Goal: Information Seeking & Learning: Find specific fact

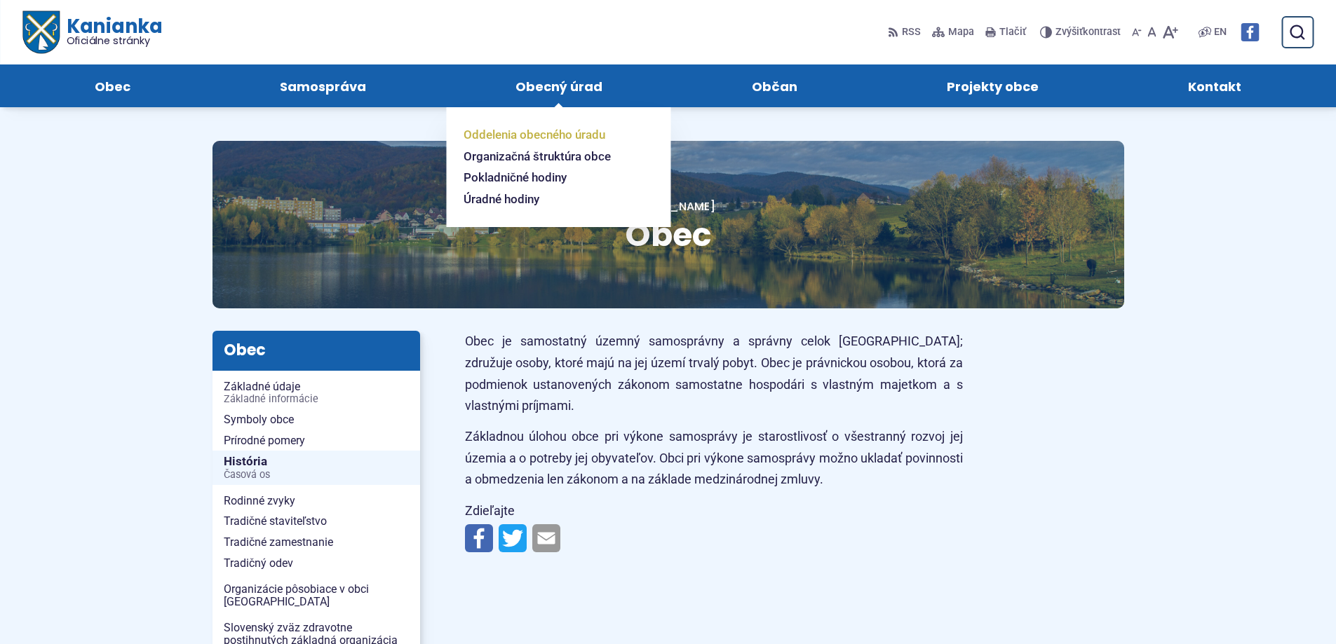
click at [569, 133] on span "Oddelenia obecného úradu" at bounding box center [534, 135] width 142 height 22
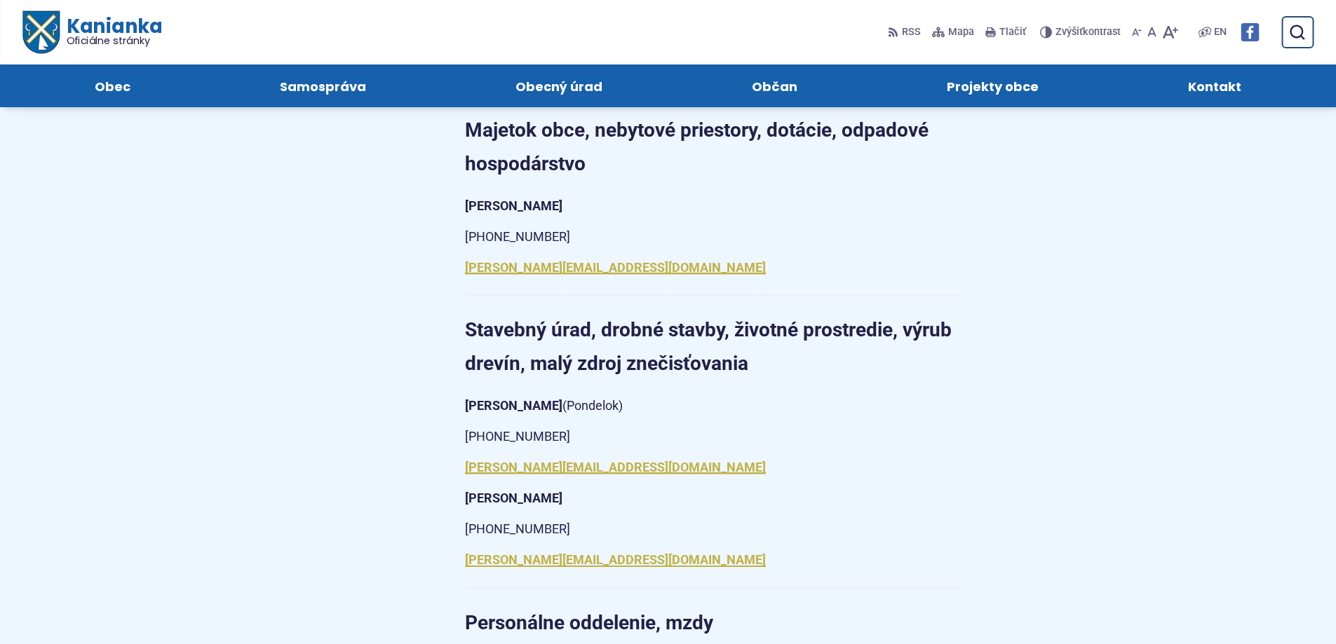
scroll to position [911, 0]
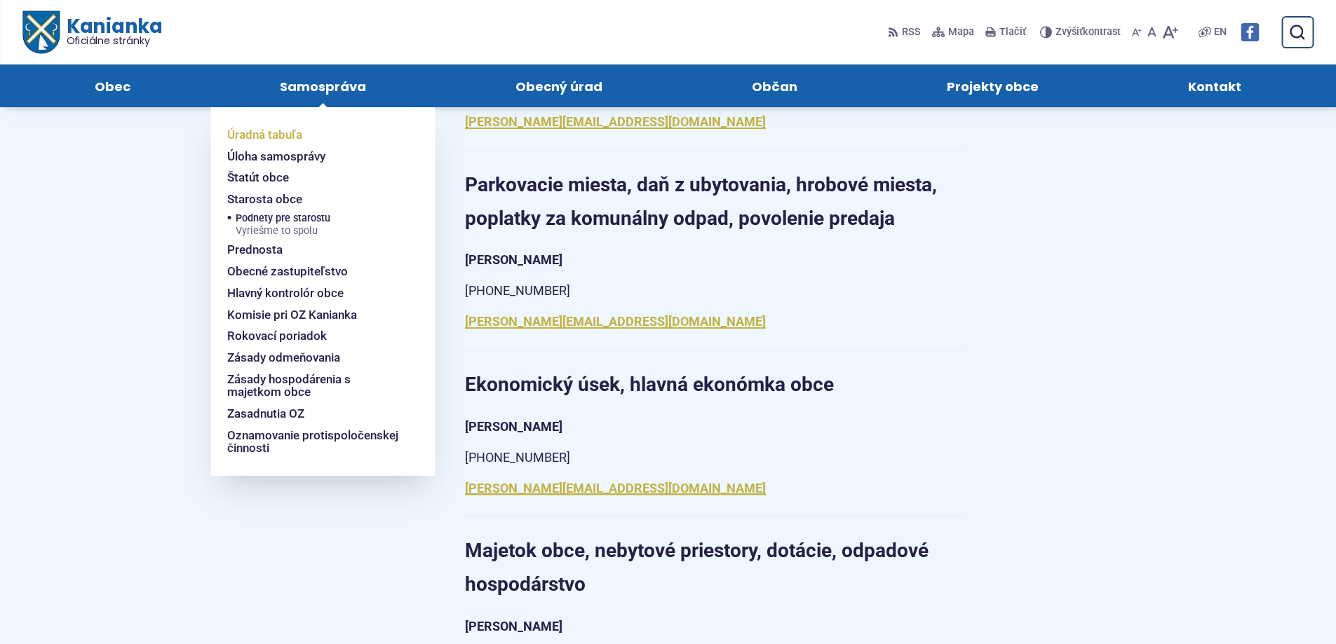
click at [267, 137] on span "Úradná tabuľa" at bounding box center [264, 135] width 75 height 22
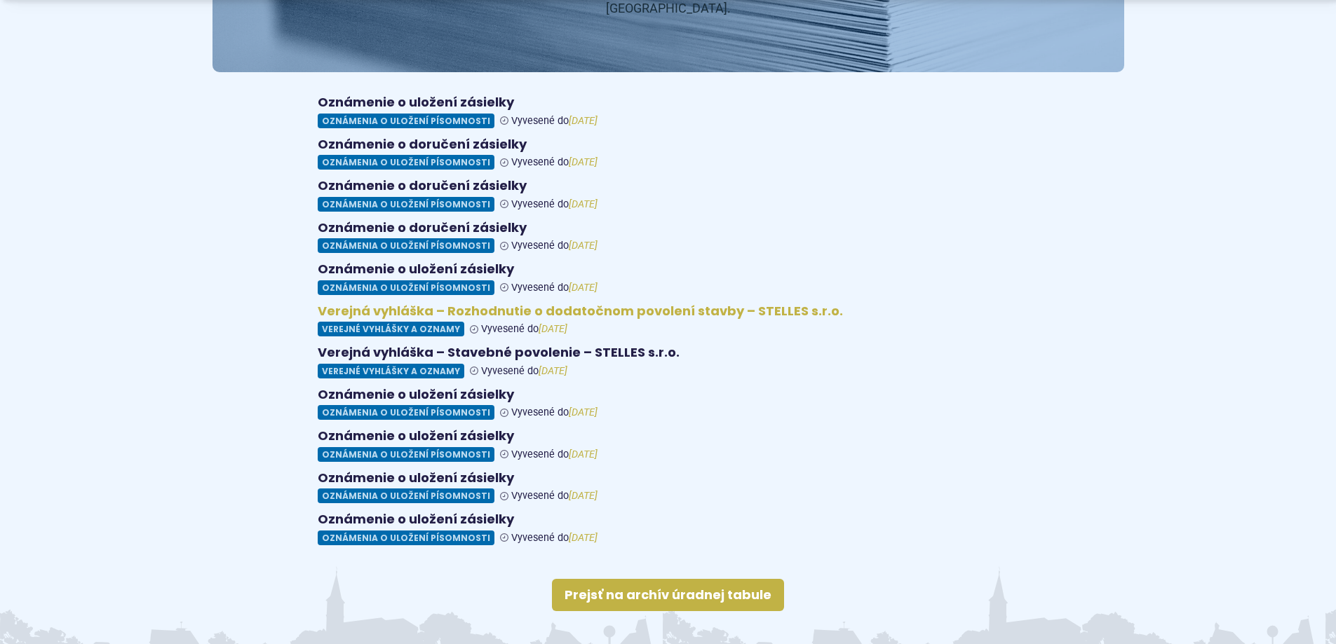
scroll to position [280, 0]
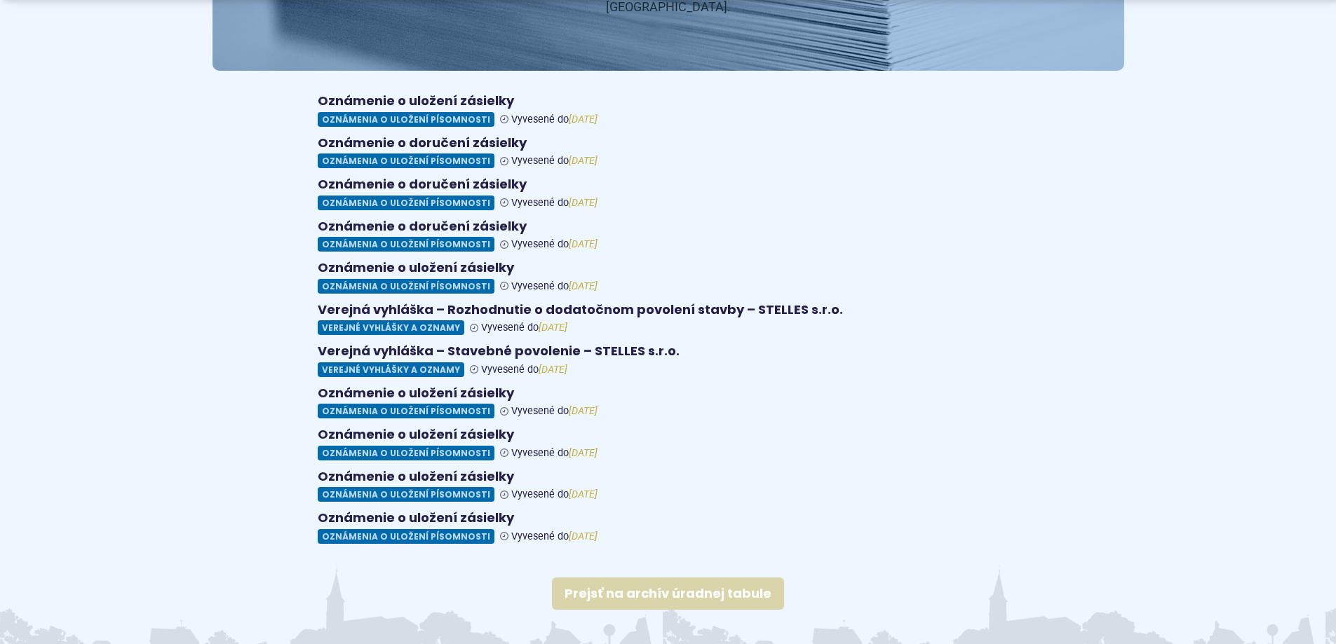
click at [653, 578] on link "Prejsť na archív úradnej tabule" at bounding box center [668, 594] width 232 height 32
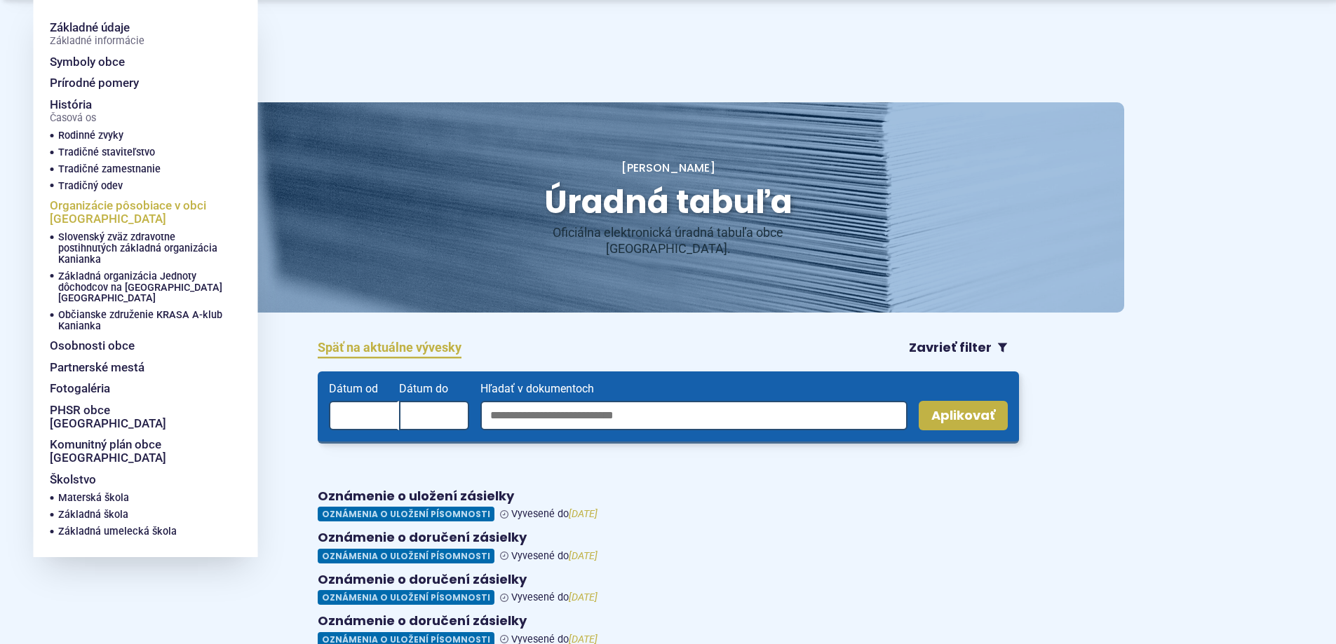
scroll to position [70, 0]
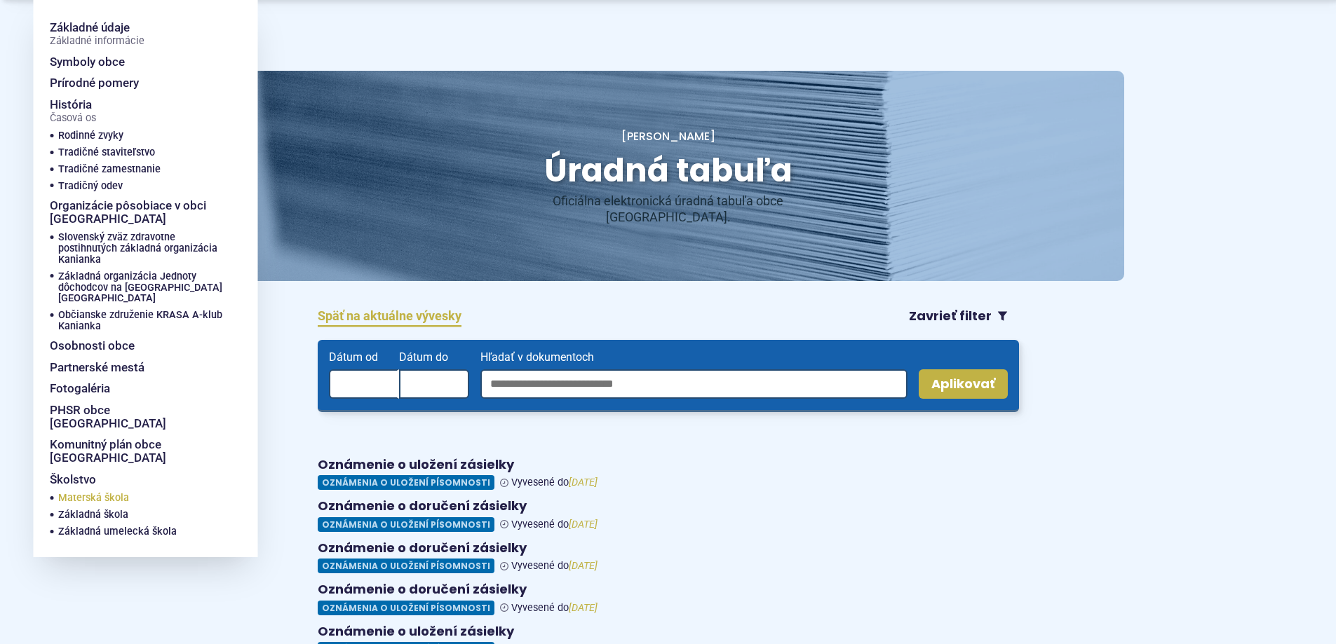
click at [93, 490] on span "Materská škola" at bounding box center [93, 498] width 71 height 17
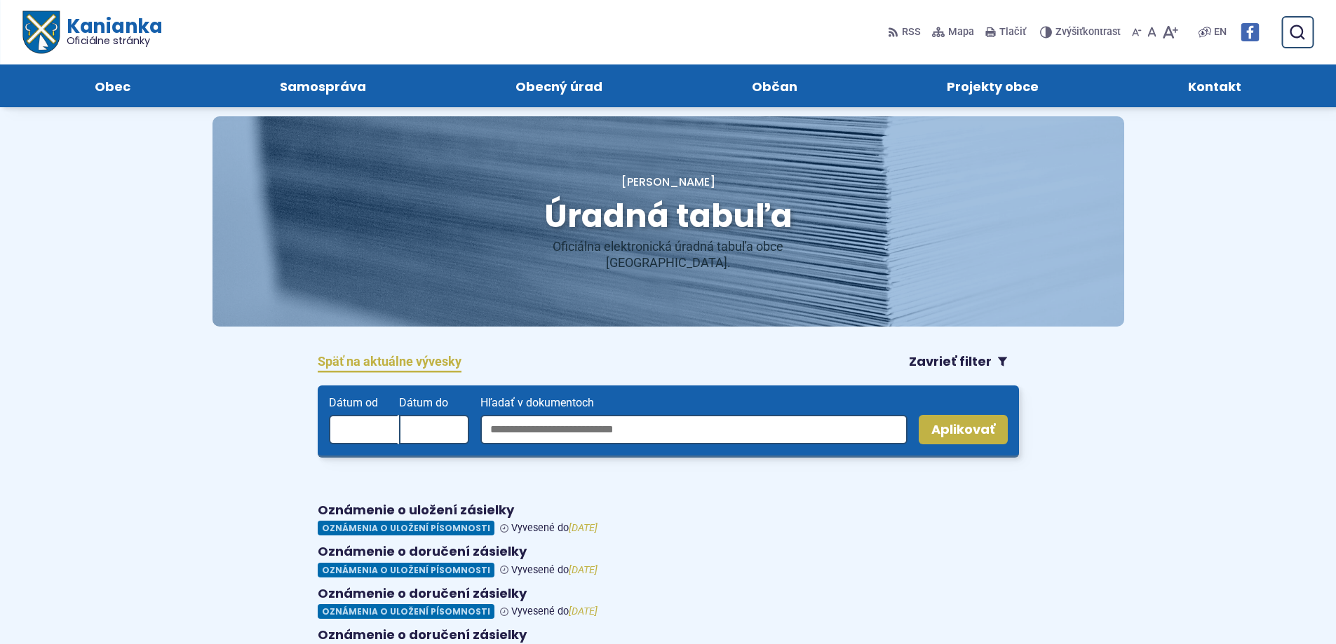
scroll to position [0, 0]
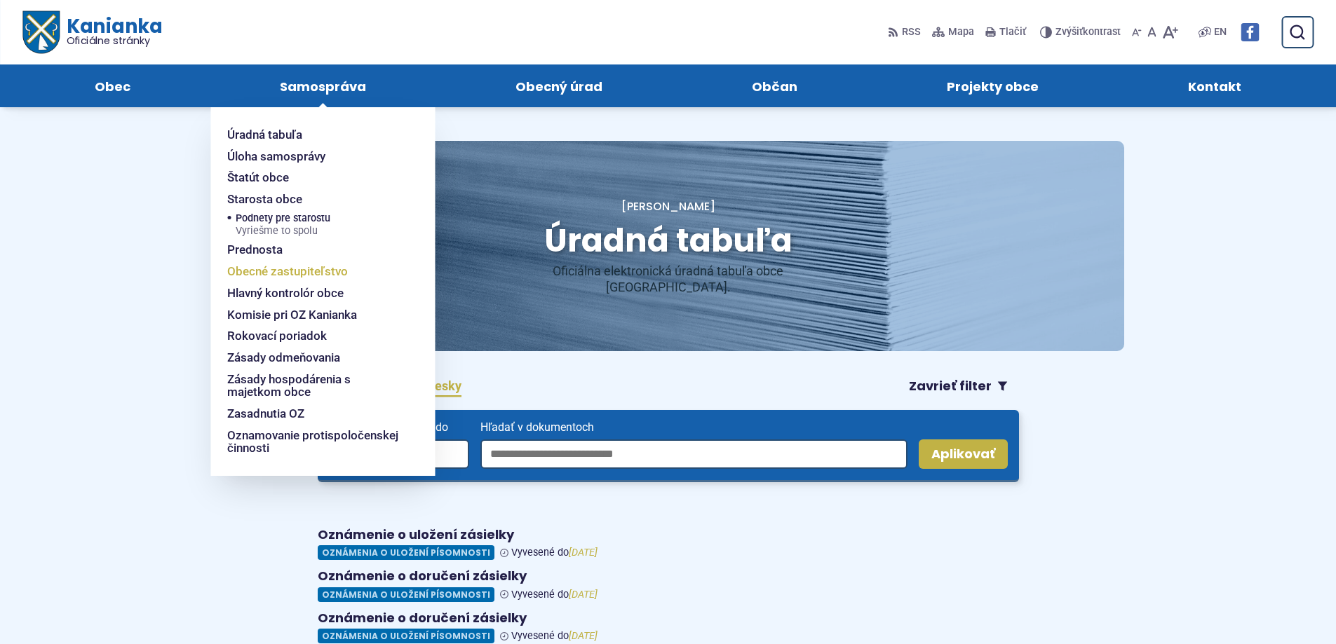
click at [299, 267] on span "Obecné zastupiteľstvo" at bounding box center [287, 272] width 121 height 22
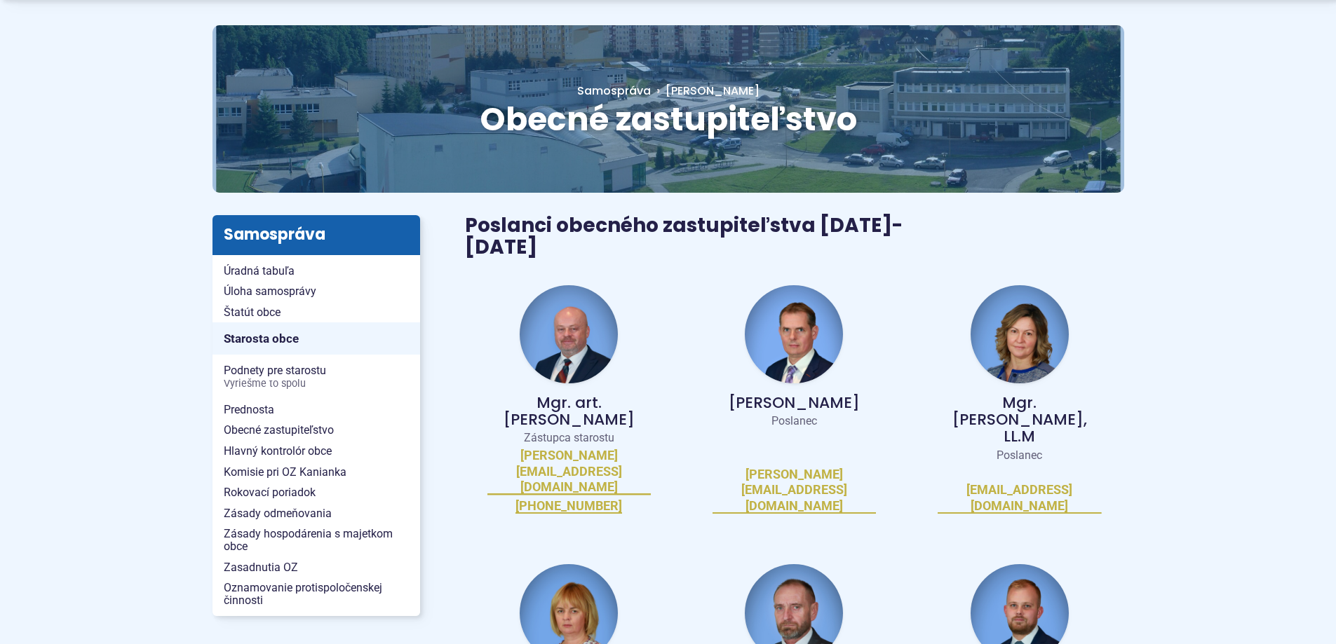
scroll to position [140, 0]
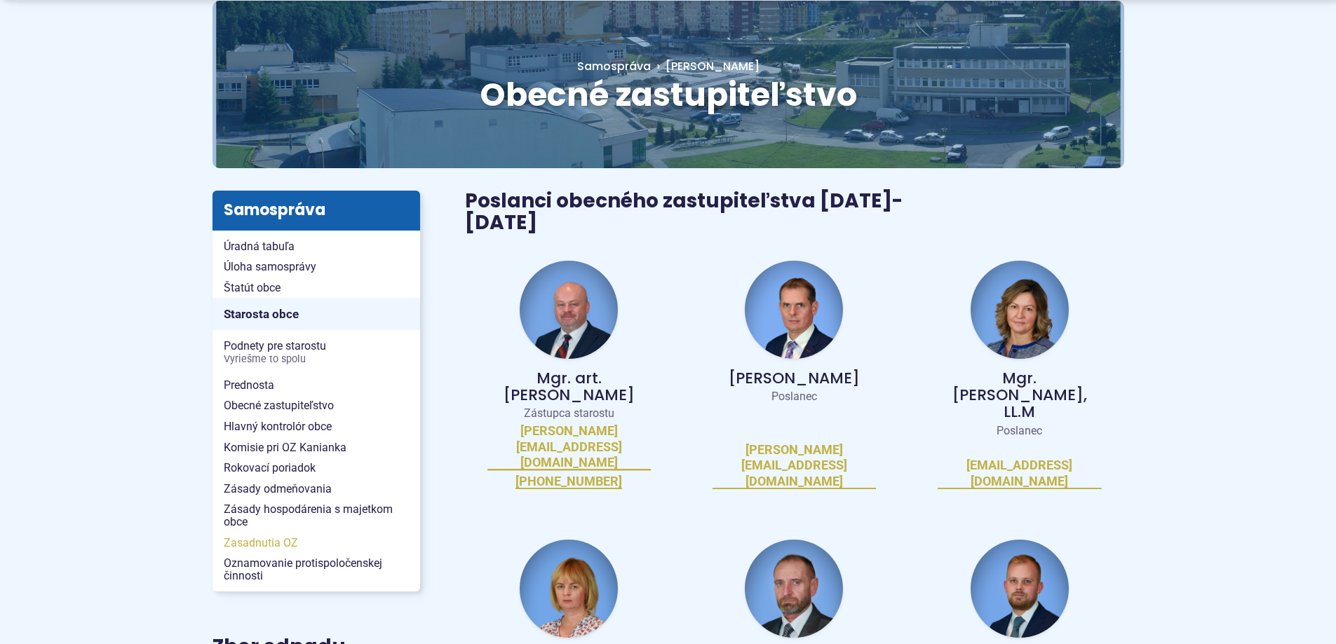
click at [274, 538] on span "Zasadnutia OZ" at bounding box center [316, 543] width 185 height 21
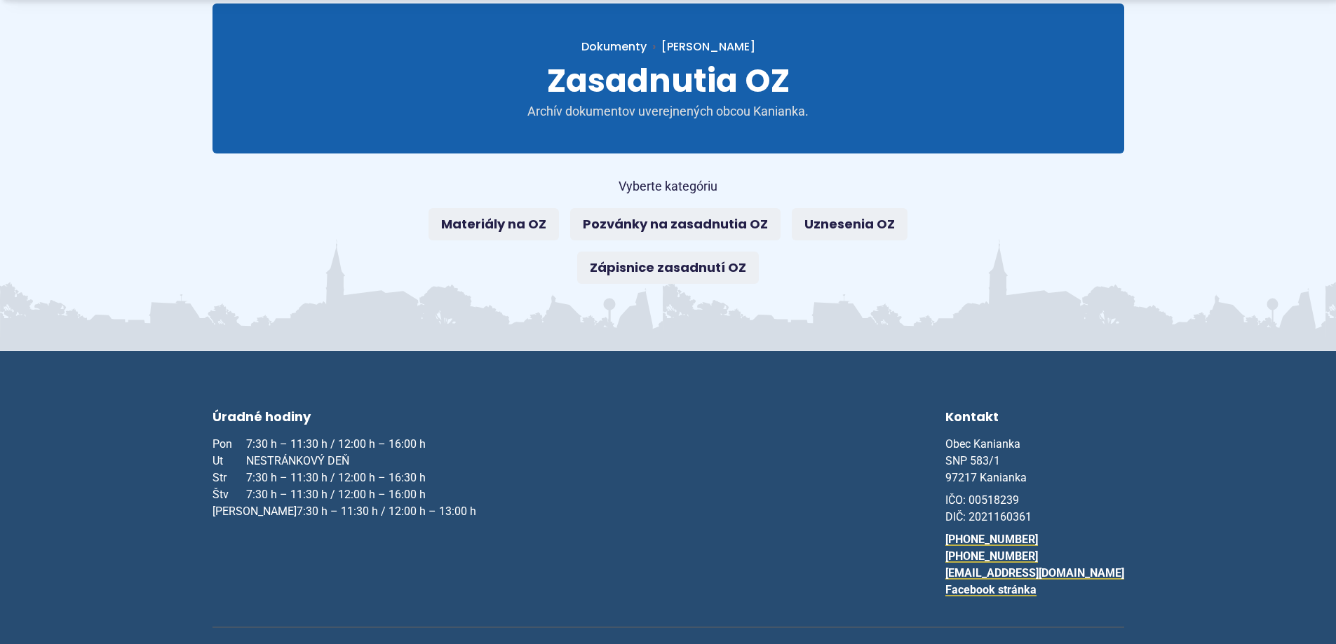
scroll to position [140, 0]
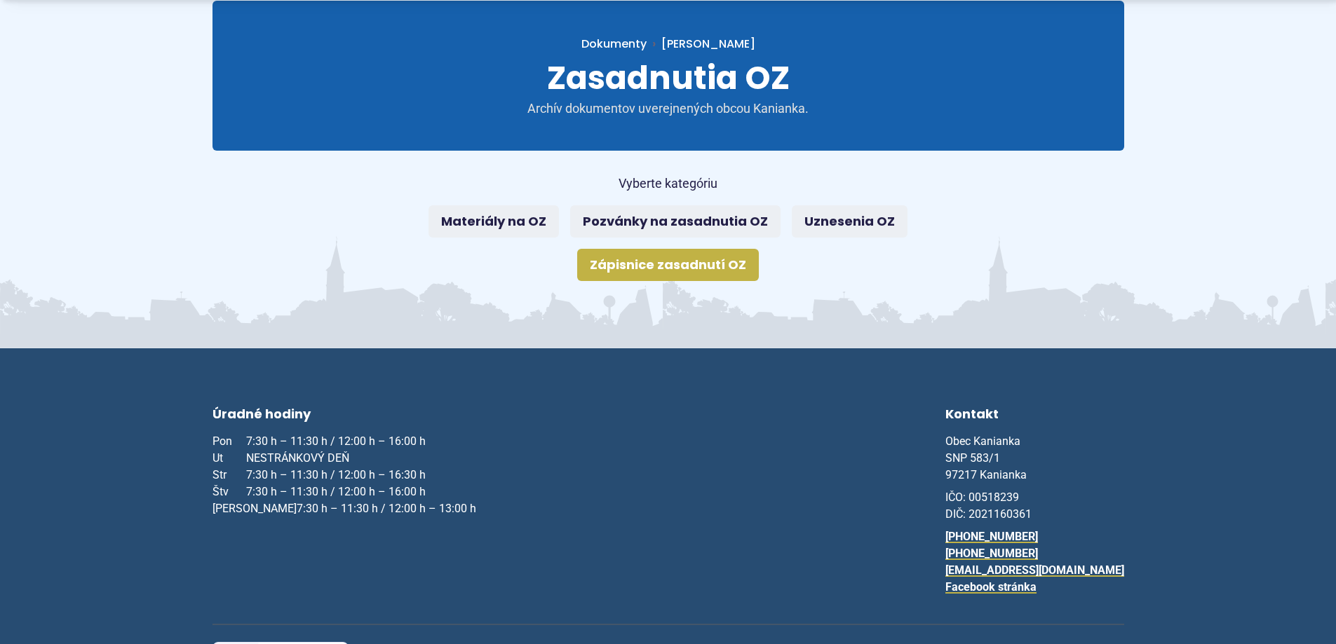
click at [707, 276] on link "Zápisnice zasadnutí OZ" at bounding box center [668, 265] width 182 height 32
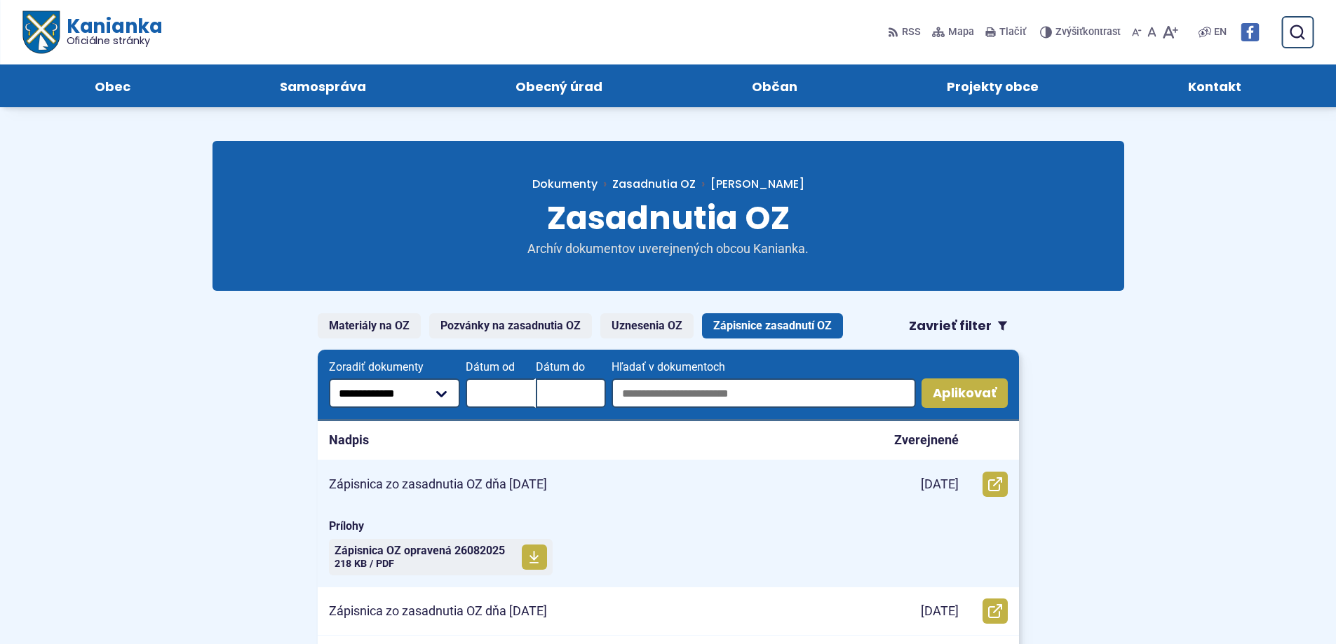
click at [444, 482] on p "Zápisnica zo zasadnutia OZ dňa [DATE]" at bounding box center [438, 485] width 218 height 16
click at [457, 558] on span "Zápisnica OZ opravená 26082025 Veľkosť a typ súboru 218 KB / PDF" at bounding box center [419, 557] width 170 height 35
